Goal: Task Accomplishment & Management: Use online tool/utility

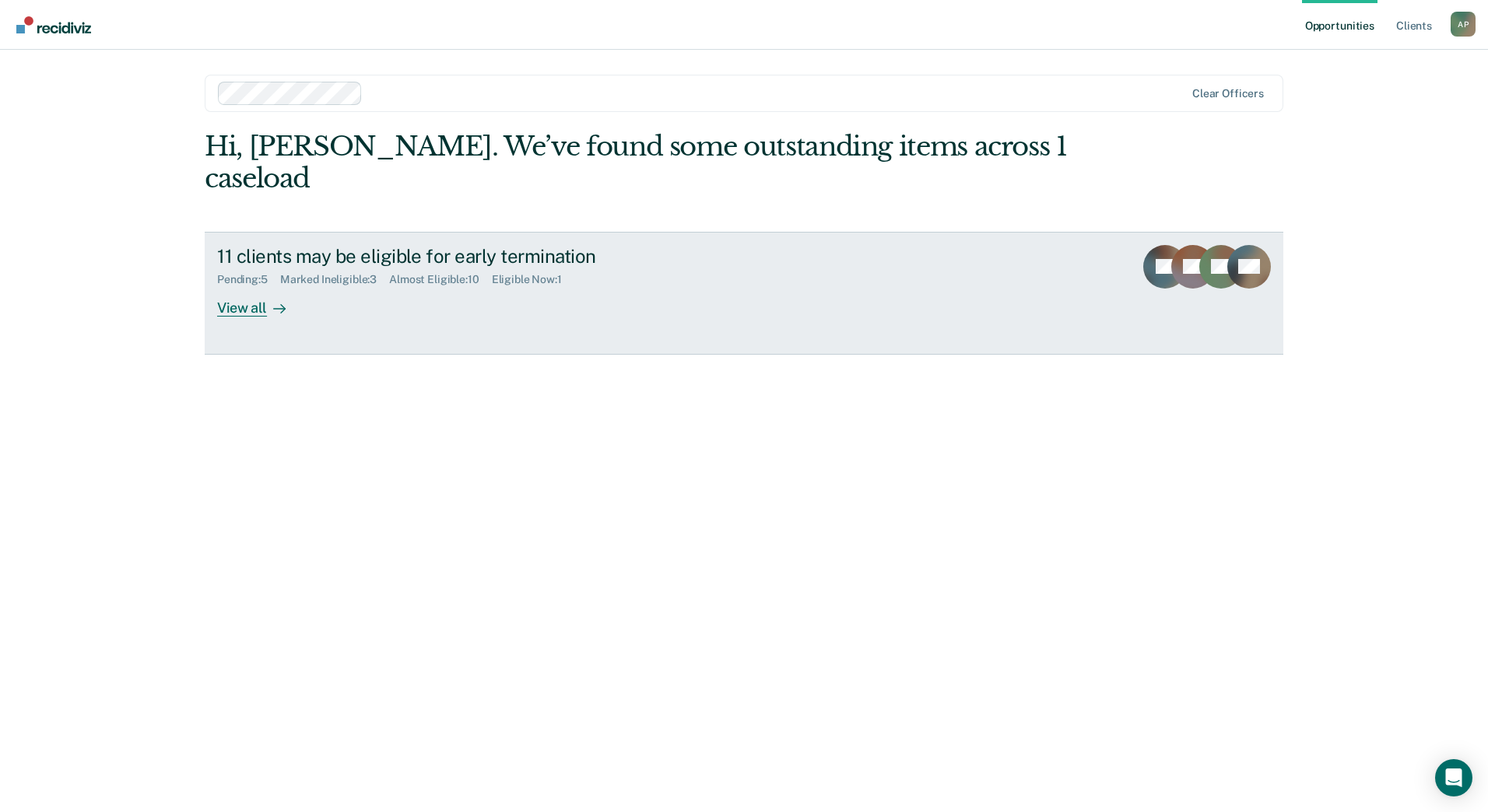
click at [238, 313] on div "View all" at bounding box center [261, 301] width 87 height 31
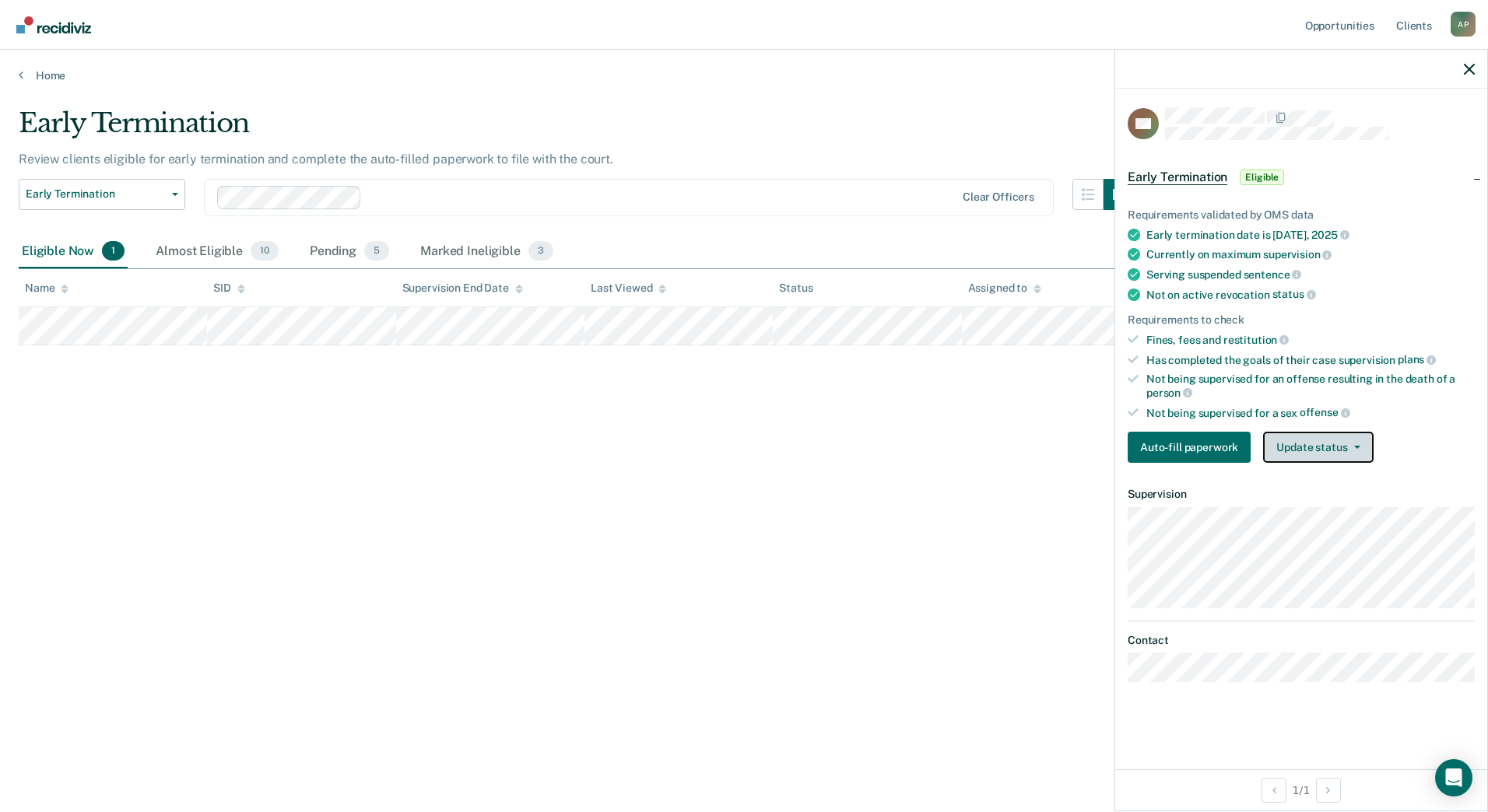
click at [1354, 446] on icon "button" at bounding box center [1357, 447] width 6 height 3
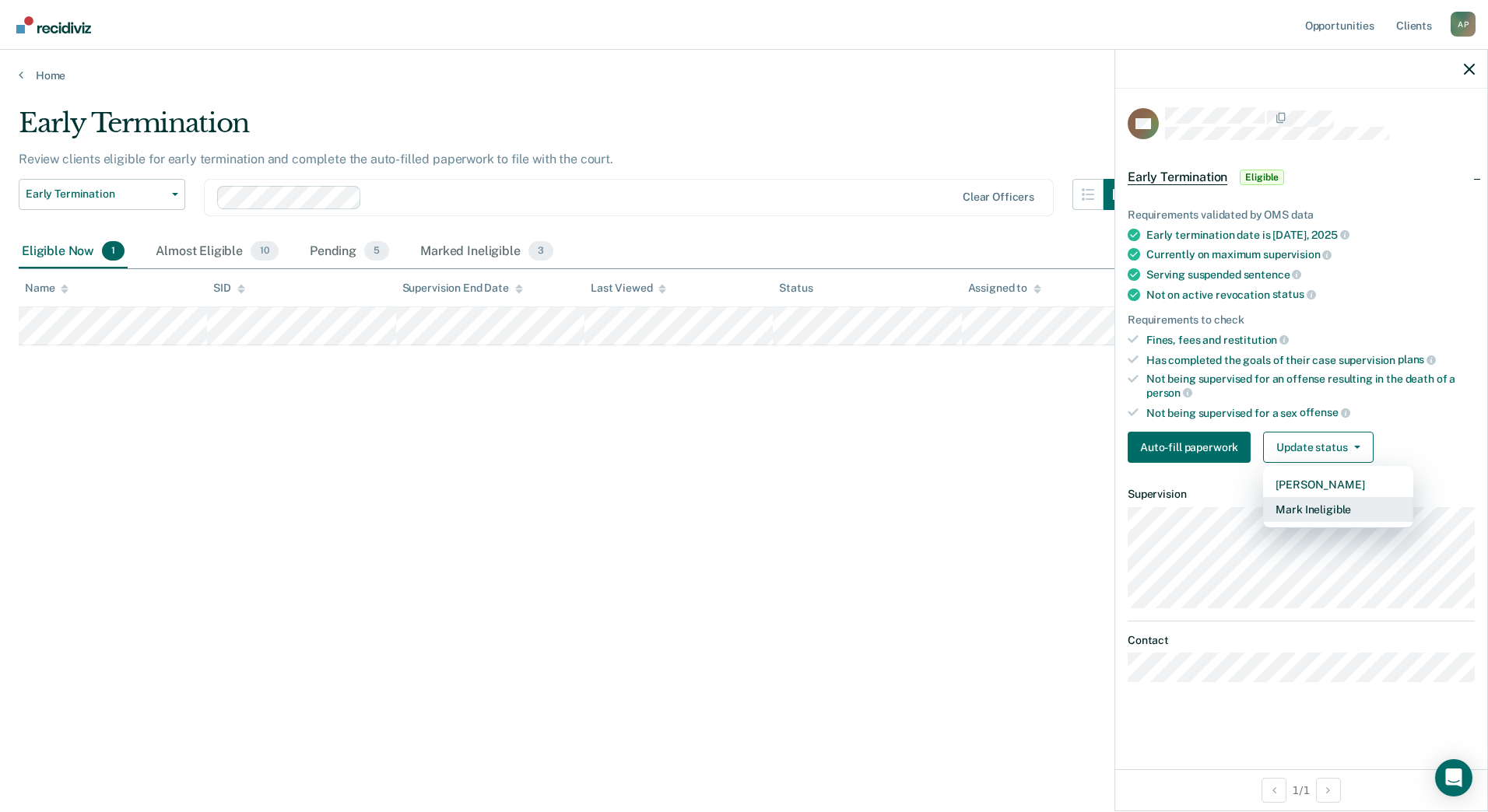
click at [1334, 513] on button "Mark Ineligible" at bounding box center [1337, 509] width 150 height 25
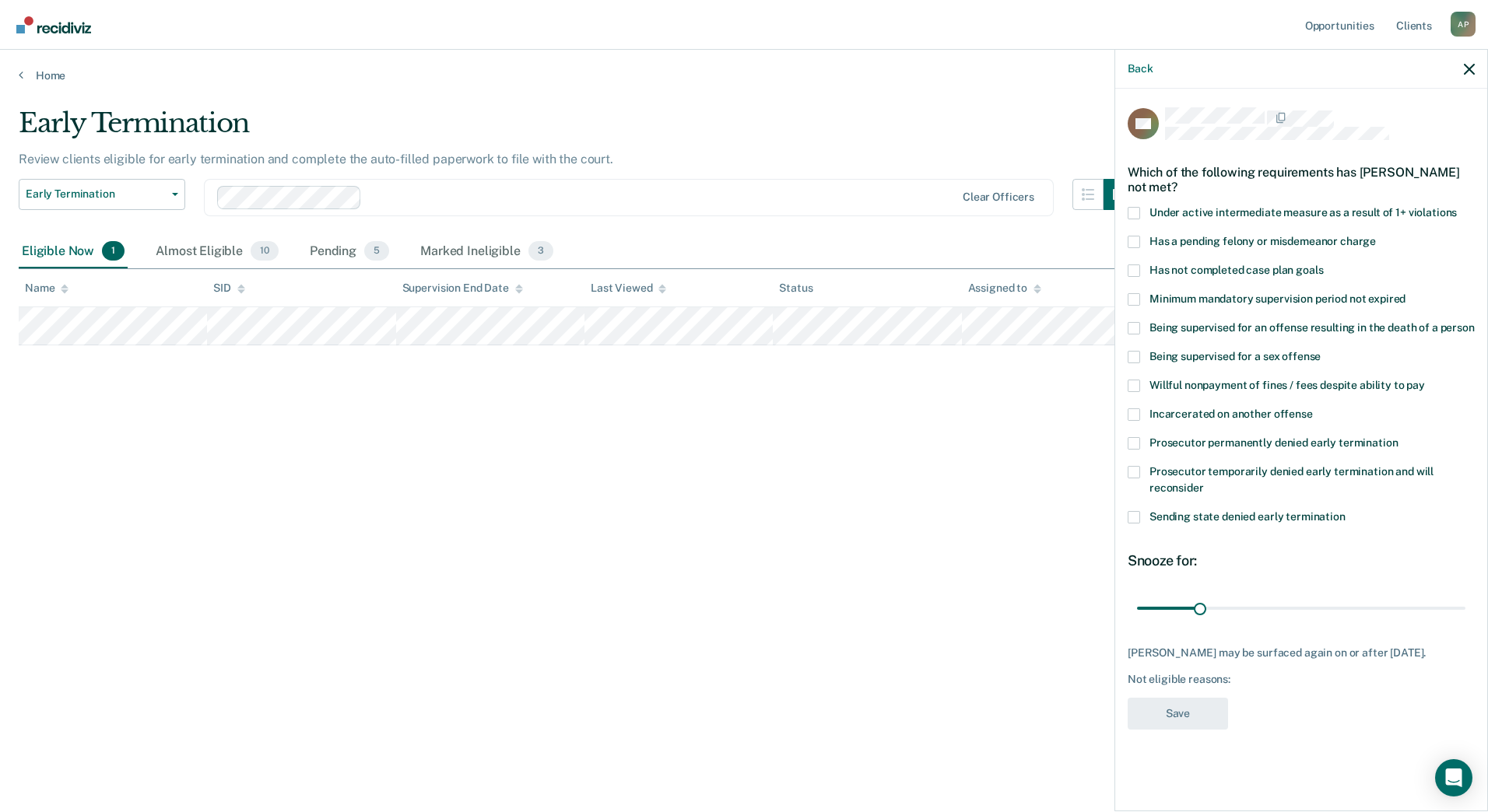
click at [1135, 239] on span at bounding box center [1134, 241] width 13 height 13
click at [1376, 235] on input "Has a pending felony or misdemeanor charge" at bounding box center [1376, 235] width 0 height 0
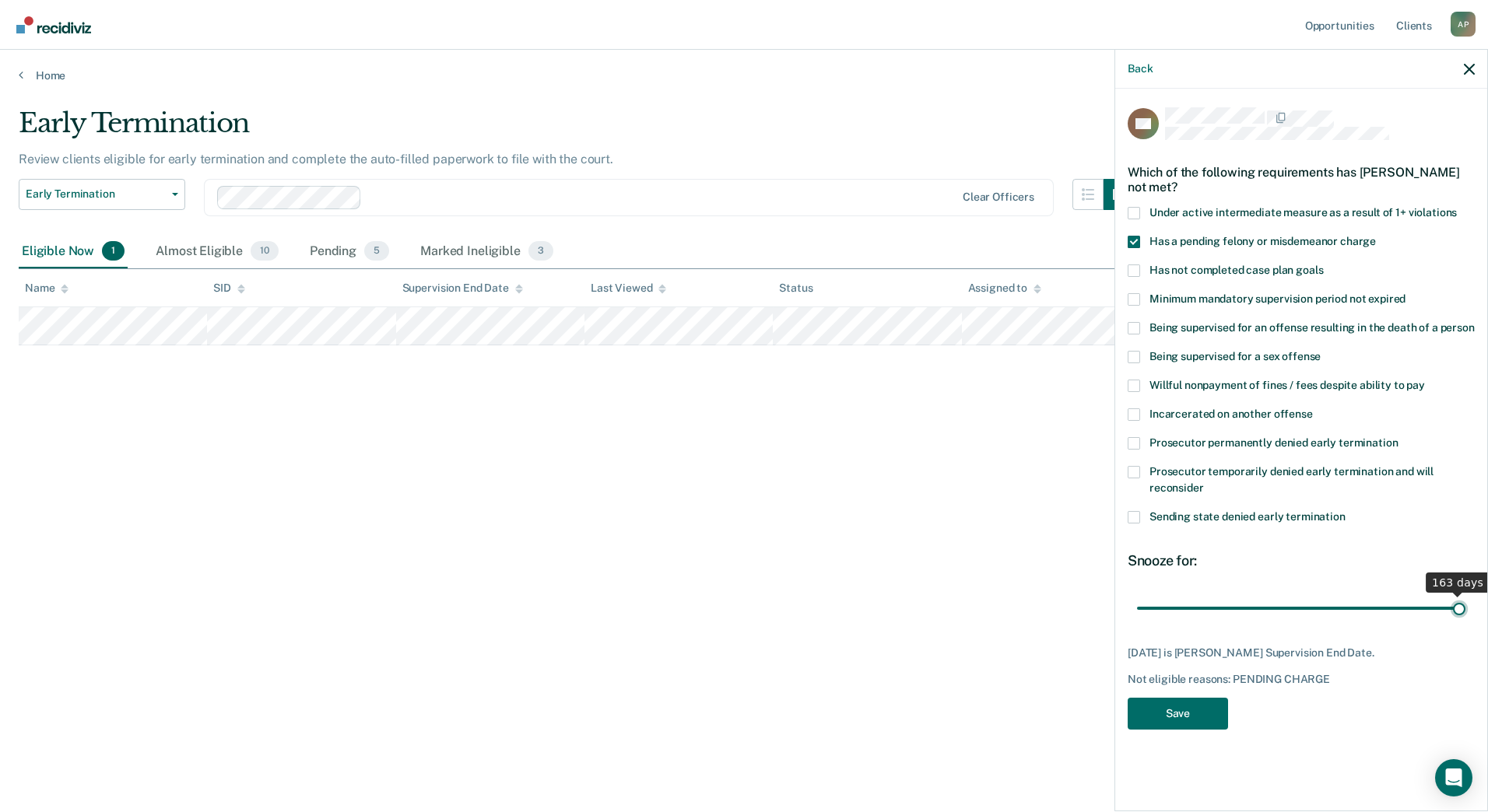
drag, startPoint x: 1199, startPoint y: 607, endPoint x: 1461, endPoint y: 592, distance: 262.4
type input "163"
click at [1461, 595] on input "range" at bounding box center [1300, 608] width 329 height 27
click at [1184, 710] on button "Save" at bounding box center [1177, 714] width 100 height 32
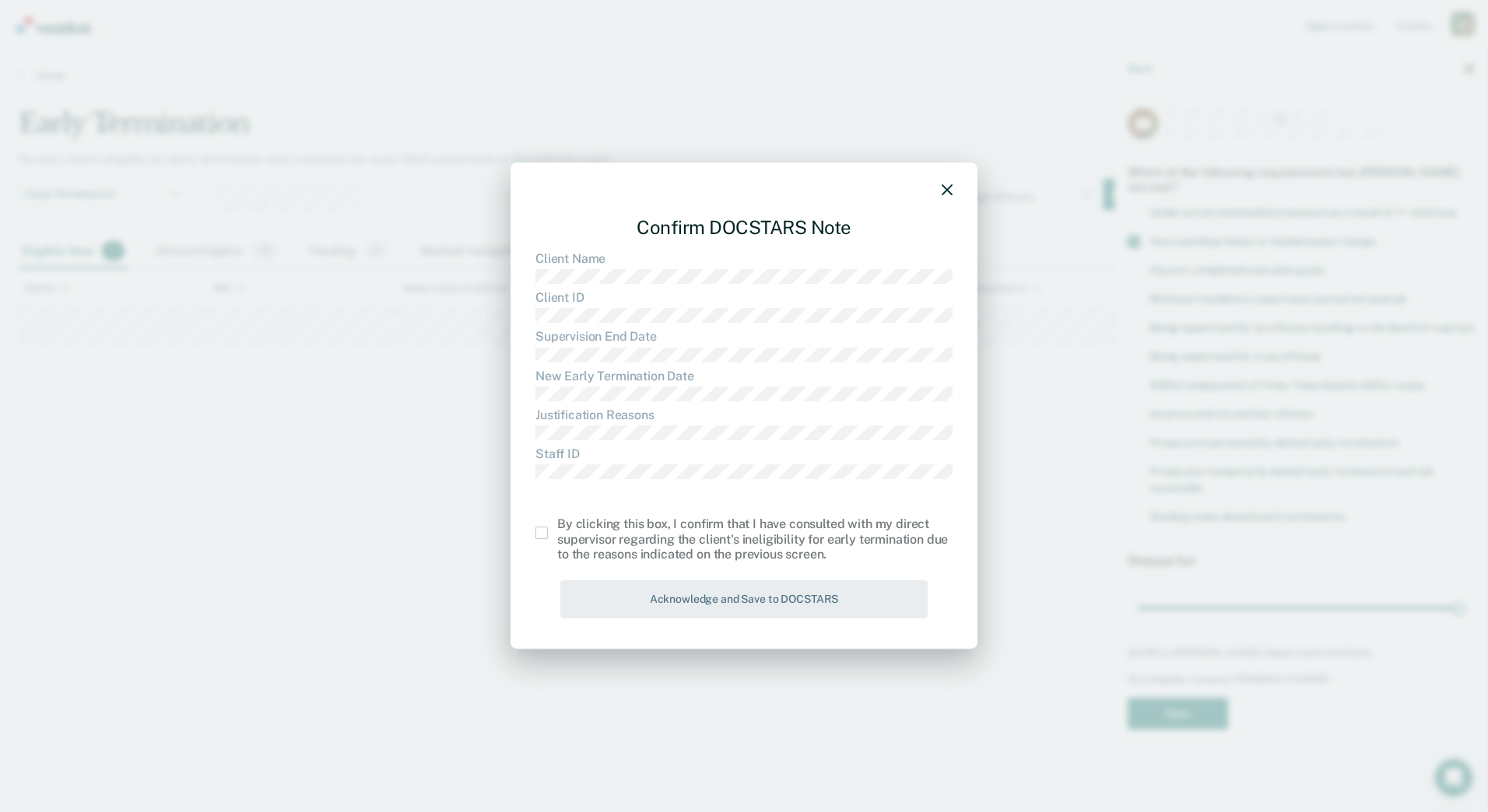
click at [549, 534] on label at bounding box center [546, 533] width 22 height 13
click at [557, 527] on input "checkbox" at bounding box center [557, 527] width 0 height 0
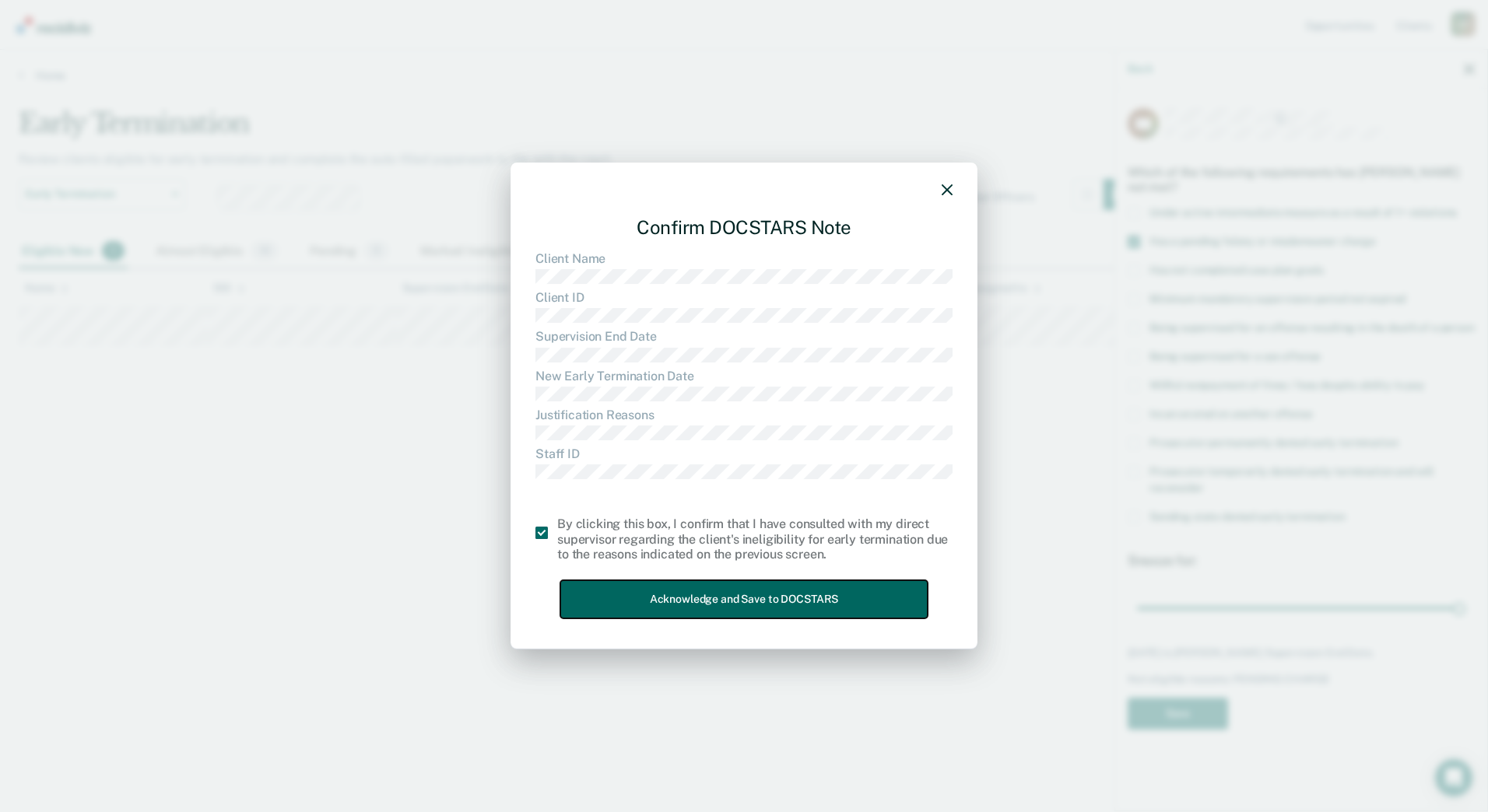
click at [719, 610] on button "Acknowledge and Save to DOCSTARS" at bounding box center [744, 600] width 367 height 38
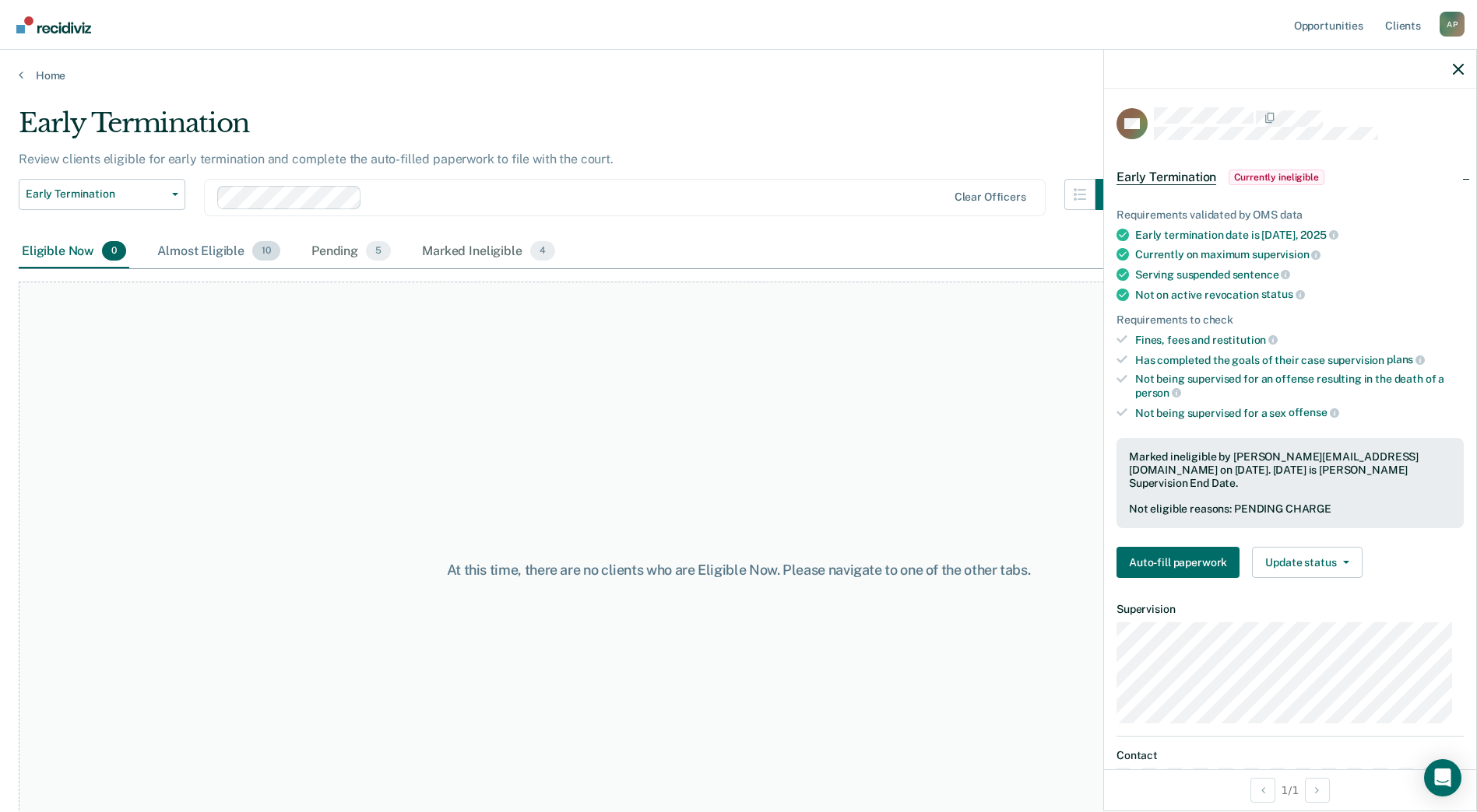
click at [182, 261] on div "Almost Eligible 10" at bounding box center [219, 252] width 129 height 34
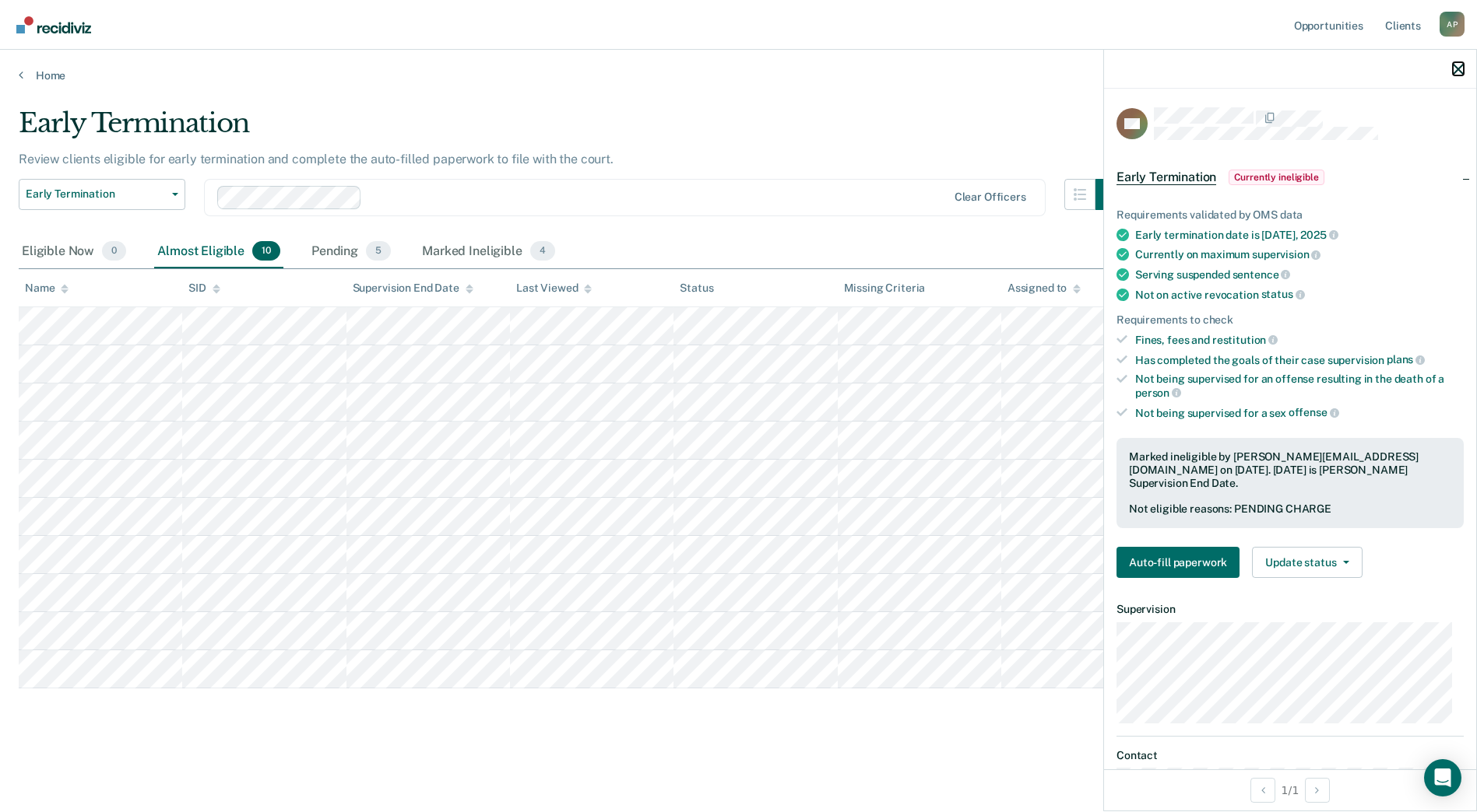
click at [1460, 64] on icon "button" at bounding box center [1458, 68] width 11 height 11
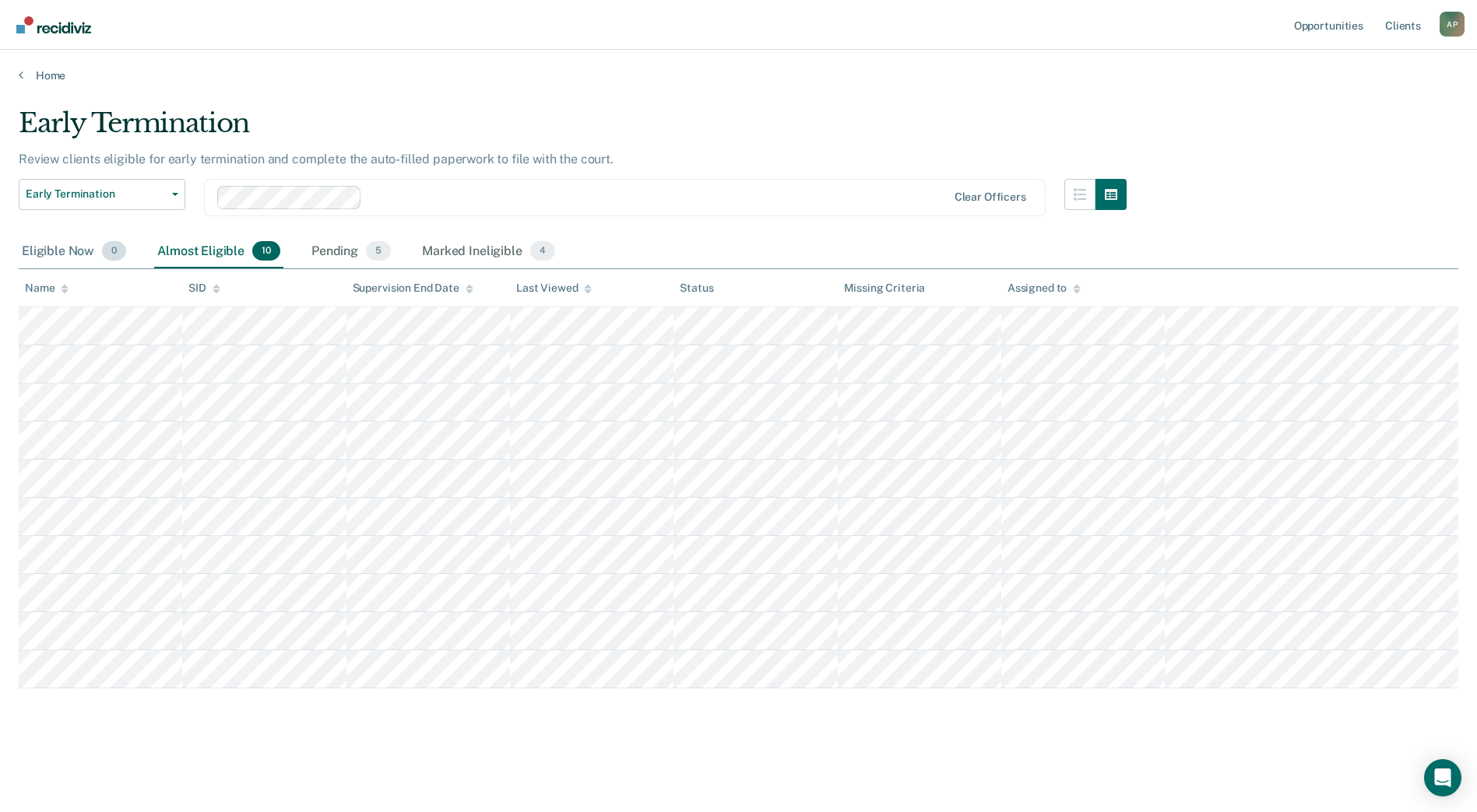
click at [88, 250] on div "Eligible Now 0" at bounding box center [74, 252] width 110 height 34
